Goal: Information Seeking & Learning: Find specific page/section

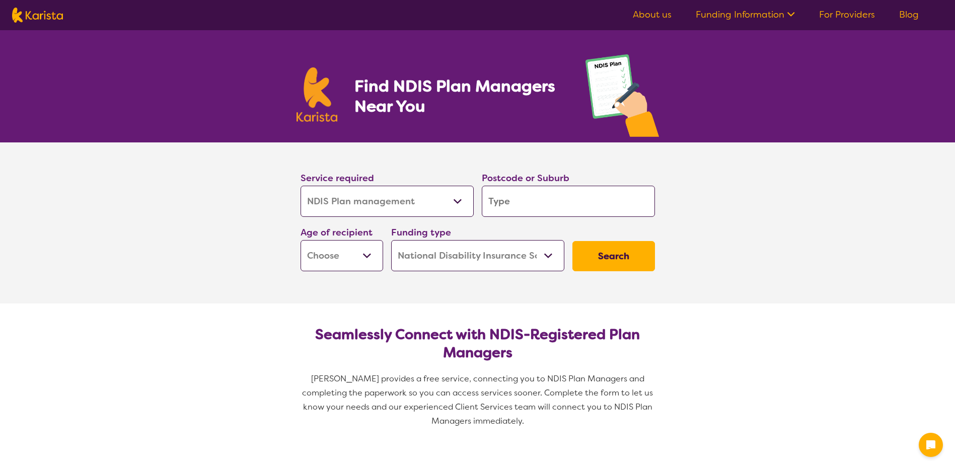
select select "NDIS Plan management"
select select "NDIS"
select select "NDIS Plan management"
select select "NDIS"
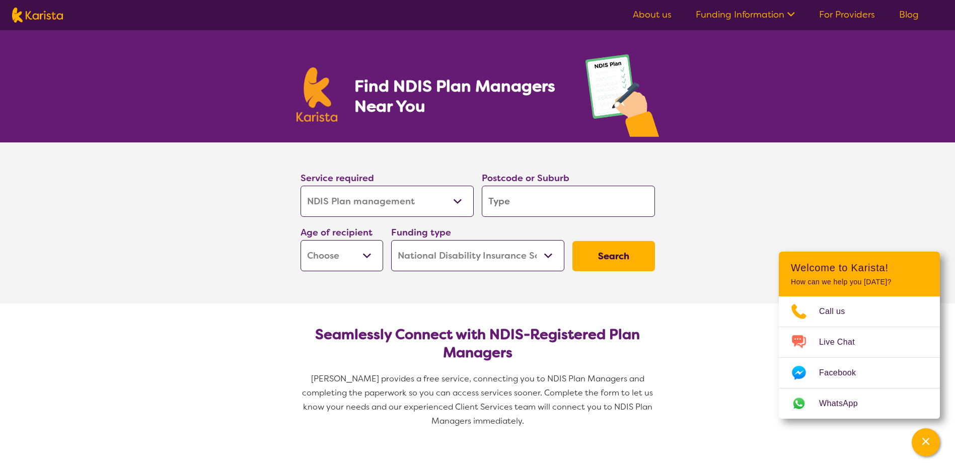
click at [499, 198] on input "search" at bounding box center [568, 201] width 173 height 31
type input "3"
type input "31"
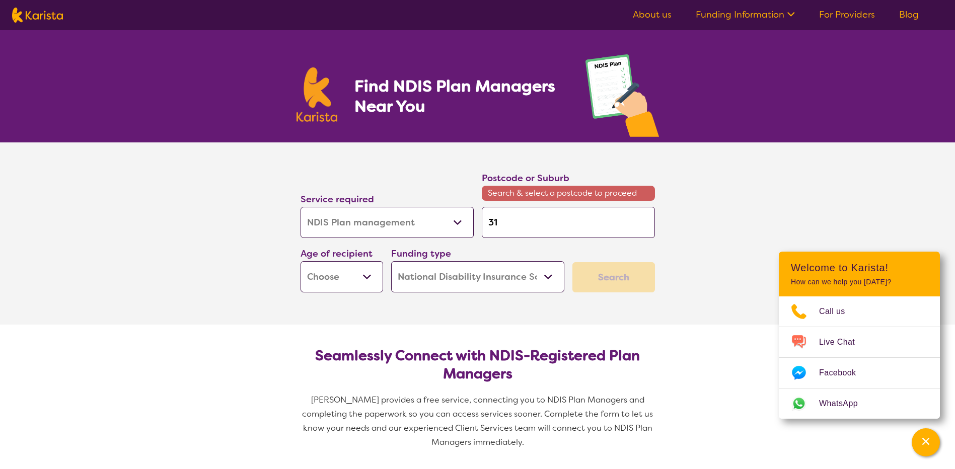
type input "315"
type input "3153"
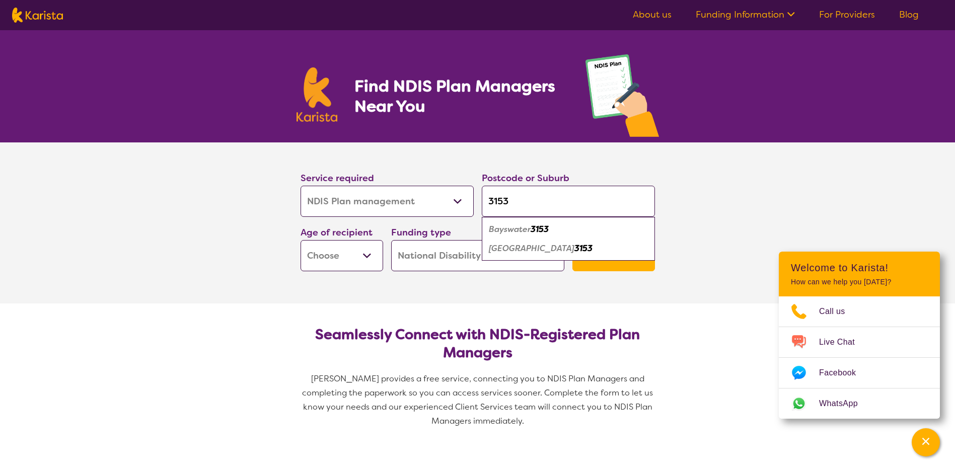
type input "3153"
click at [518, 226] on em "Bayswater" at bounding box center [510, 229] width 42 height 11
click at [360, 258] on select "Early Childhood - 0 to 9 Child - 10 to 11 Adolescent - 12 to 17 Adult - 18 to 6…" at bounding box center [342, 255] width 83 height 31
select select "EC"
click at [301, 240] on select "Early Childhood - 0 to 9 Child - 10 to 11 Adolescent - 12 to 17 Adult - 18 to 6…" at bounding box center [342, 255] width 83 height 31
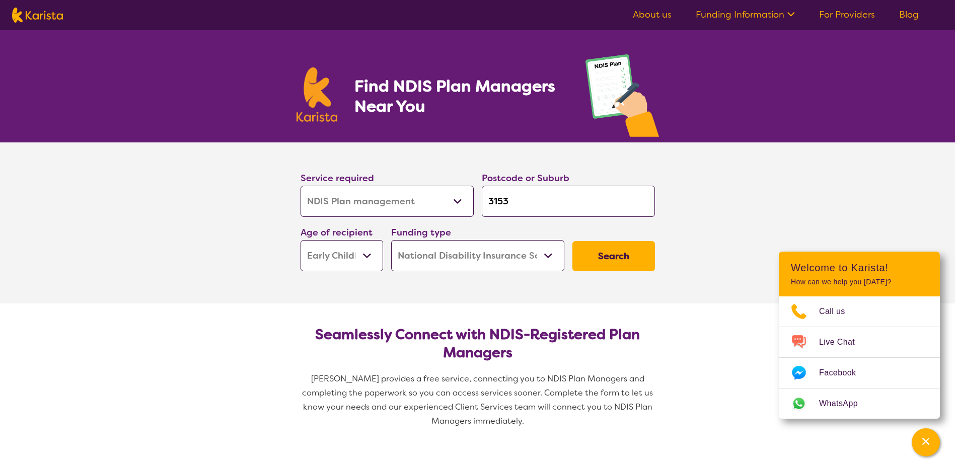
select select "EC"
click at [522, 260] on select "Home Care Package (HCP) National Disability Insurance Scheme (NDIS) I don't know" at bounding box center [477, 255] width 173 height 31
click at [605, 258] on button "Search" at bounding box center [613, 256] width 83 height 30
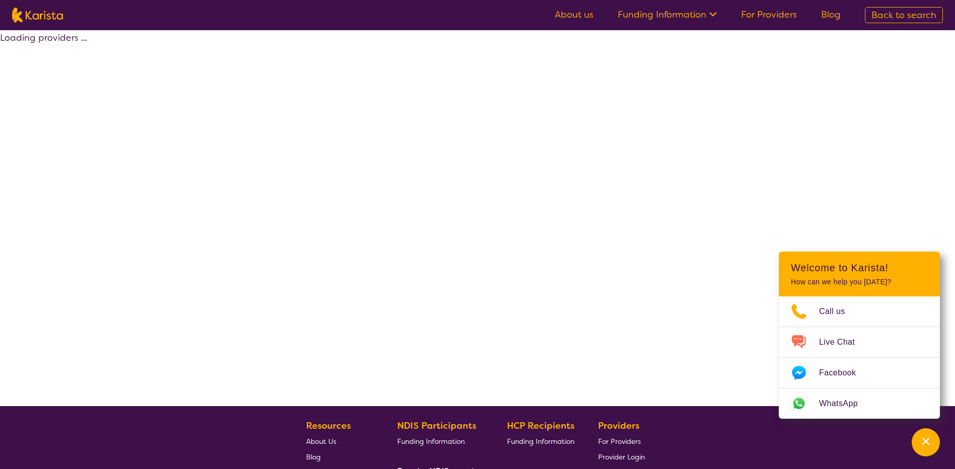
select select "by_score"
